Goal: Information Seeking & Learning: Learn about a topic

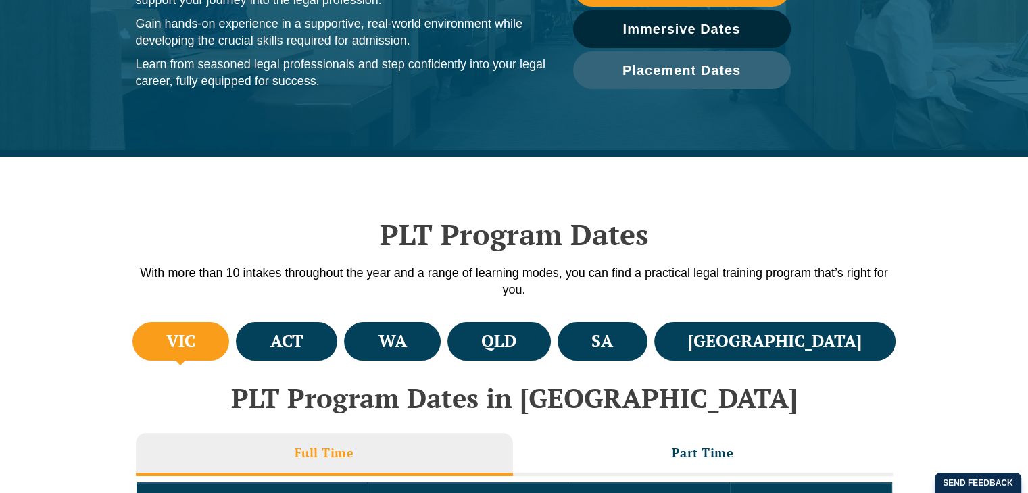
click at [691, 30] on nav "Practical Legal Training Our Practical Legal Training Program Program Dates & F…" at bounding box center [617, 57] width 759 height 72
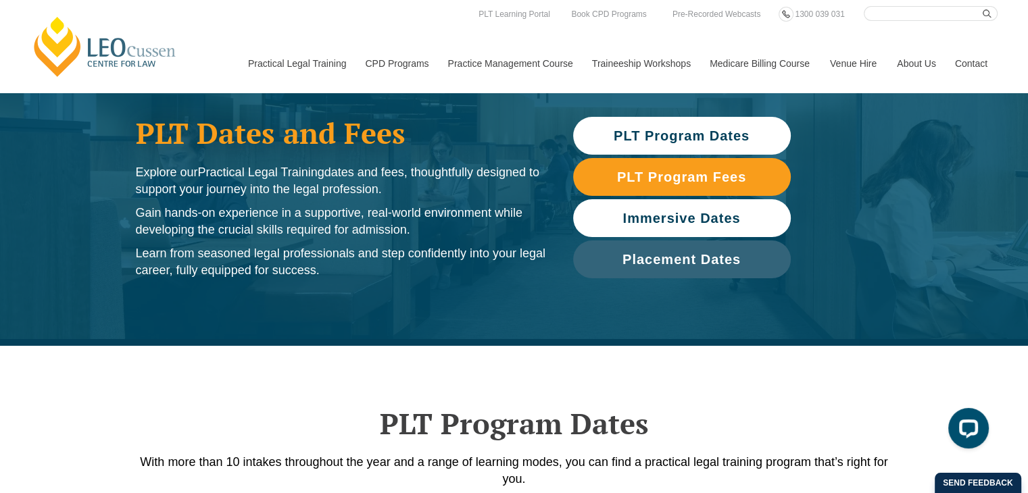
click at [650, 217] on span "Immersive Dates" at bounding box center [682, 218] width 118 height 14
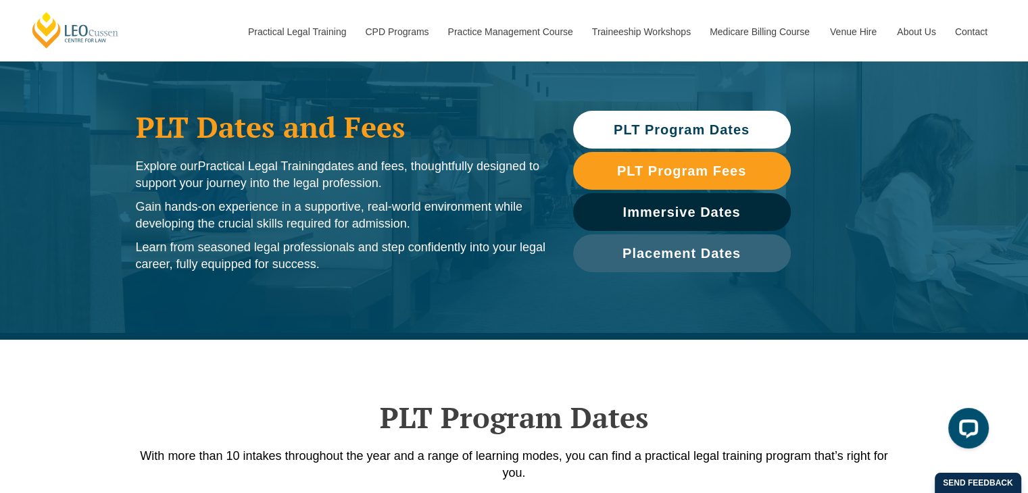
scroll to position [16, 0]
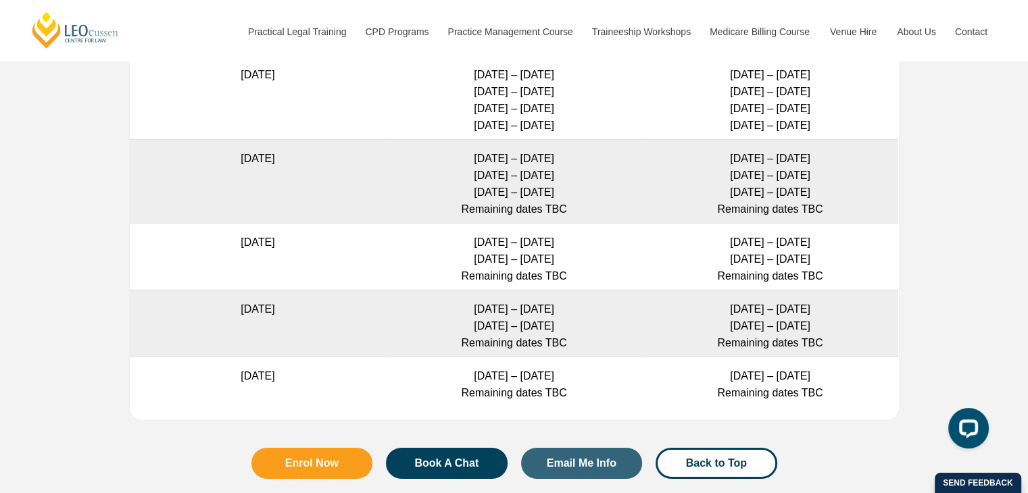
scroll to position [4049, 0]
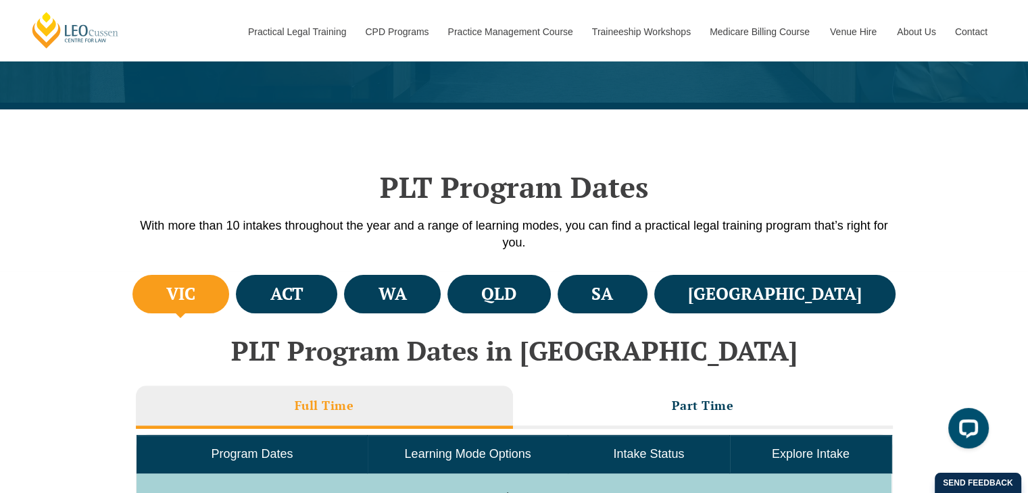
scroll to position [262, 0]
